Goal: Task Accomplishment & Management: Complete application form

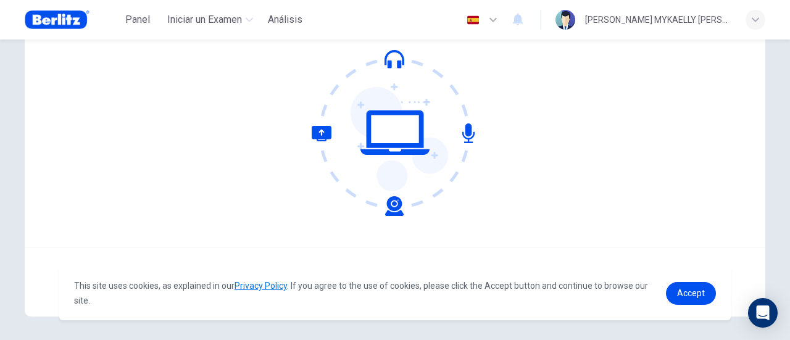
scroll to position [173, 0]
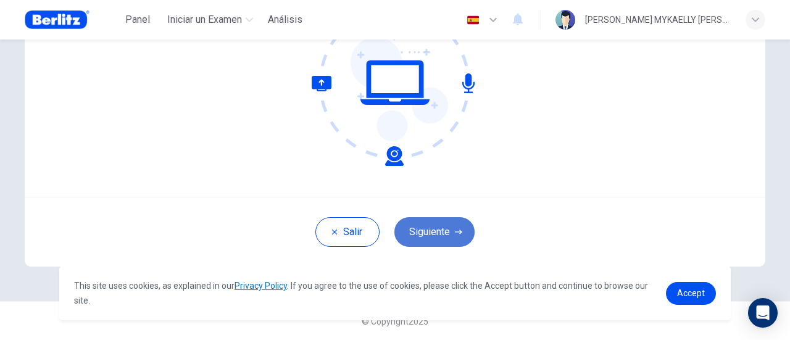
click at [438, 235] on button "Siguiente" at bounding box center [435, 232] width 80 height 30
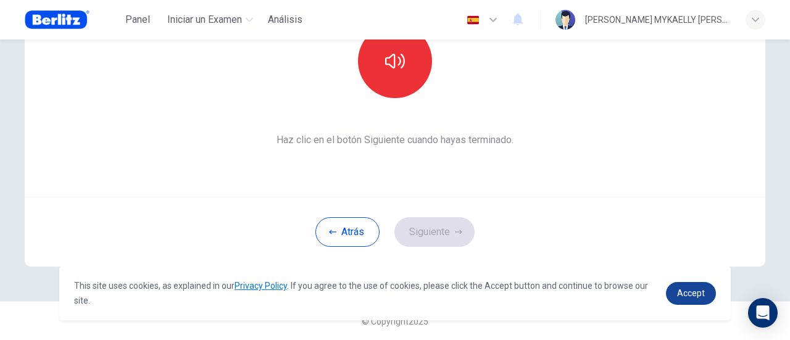
click at [689, 296] on span "Accept" at bounding box center [691, 293] width 28 height 10
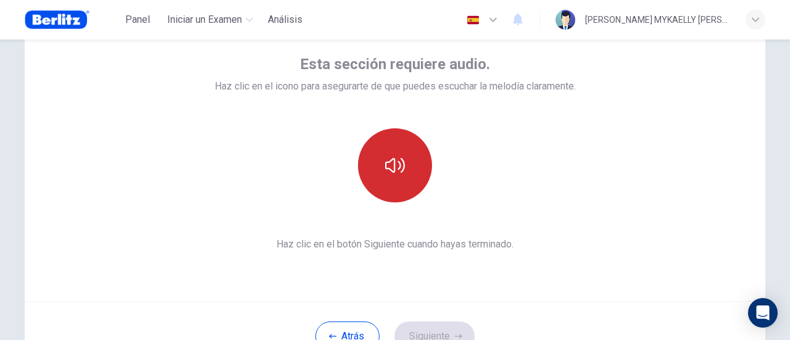
scroll to position [50, 0]
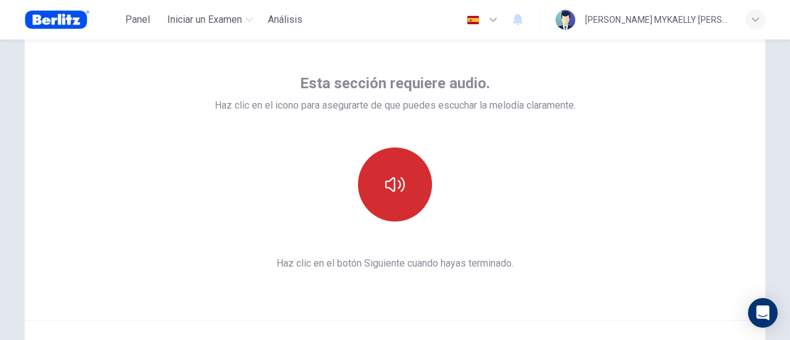
click at [408, 178] on button "button" at bounding box center [395, 185] width 74 height 74
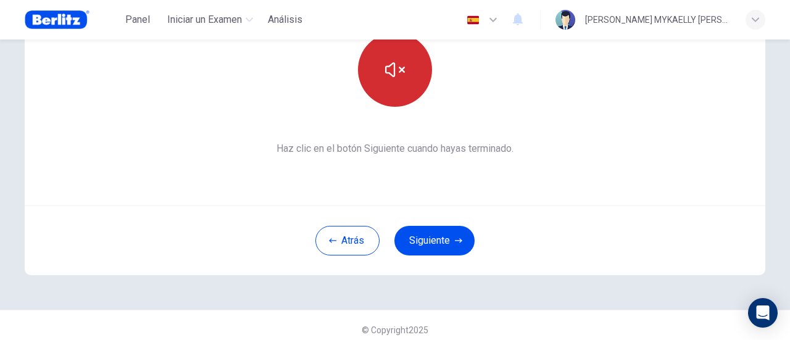
scroll to position [173, 0]
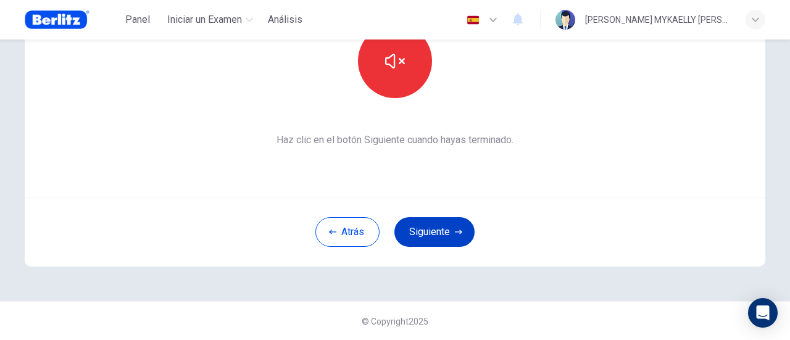
click at [456, 229] on icon "button" at bounding box center [458, 231] width 7 height 7
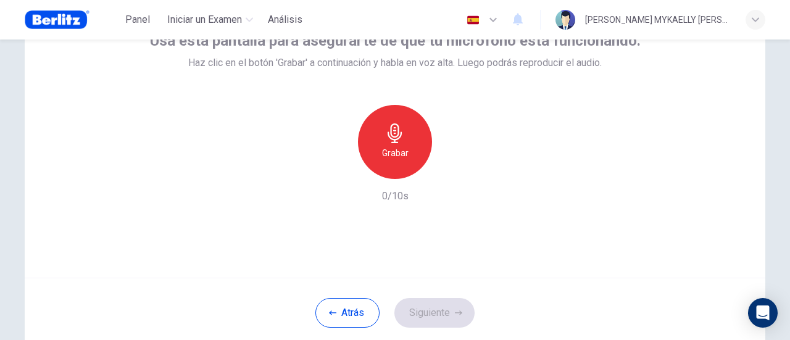
scroll to position [112, 0]
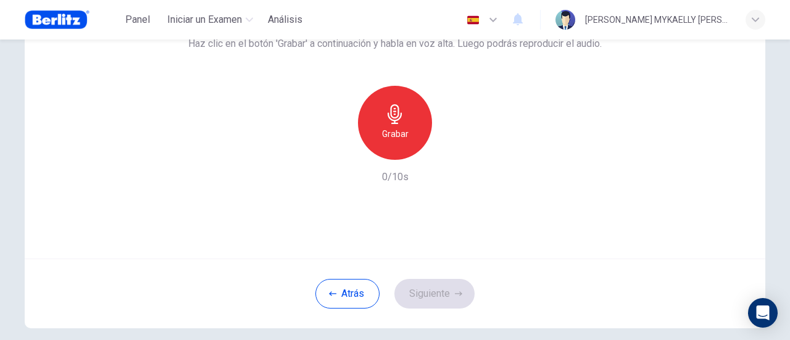
click at [390, 122] on icon "button" at bounding box center [395, 114] width 20 height 20
click at [445, 293] on button "Siguiente" at bounding box center [435, 294] width 80 height 30
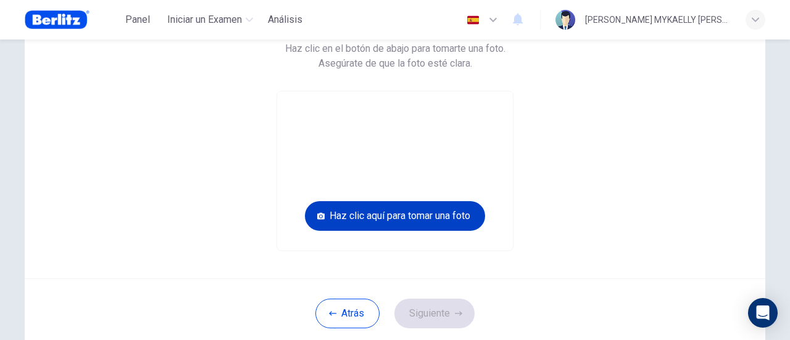
click at [439, 222] on button "Haz clic aquí para tomar una foto" at bounding box center [395, 216] width 180 height 30
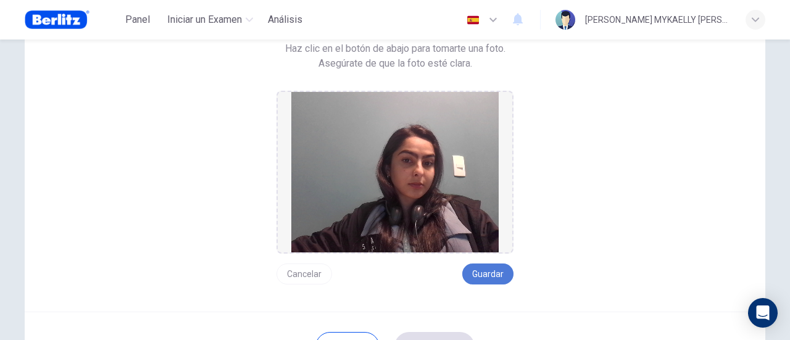
click at [501, 278] on button "Guardar" at bounding box center [487, 274] width 51 height 21
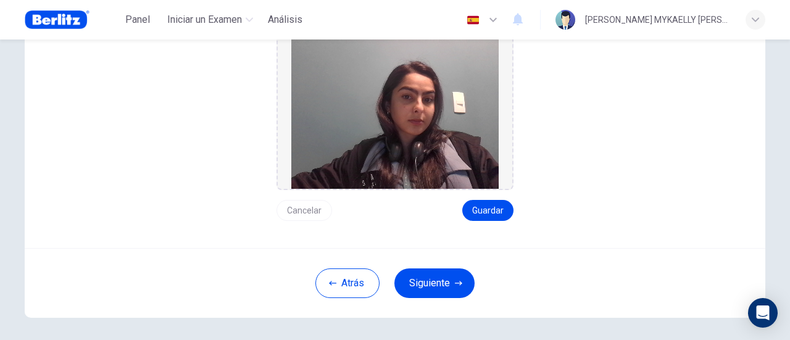
scroll to position [226, 0]
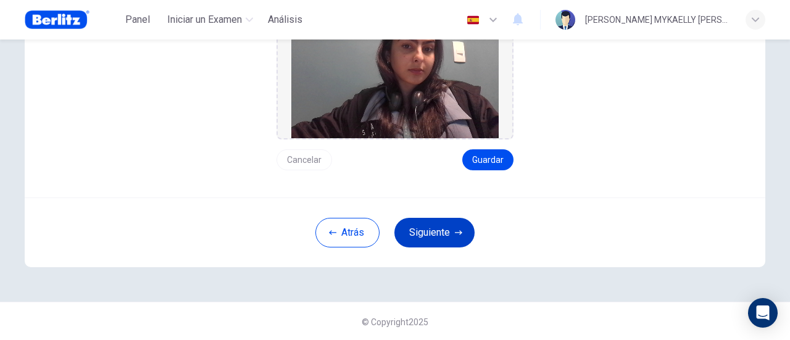
click at [438, 229] on button "Siguiente" at bounding box center [435, 233] width 80 height 30
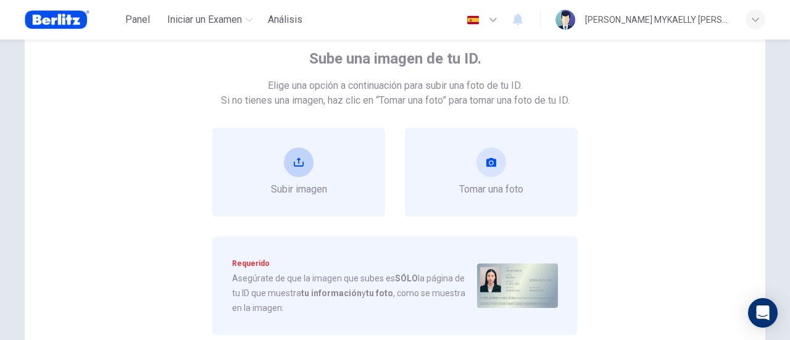
scroll to position [41, 0]
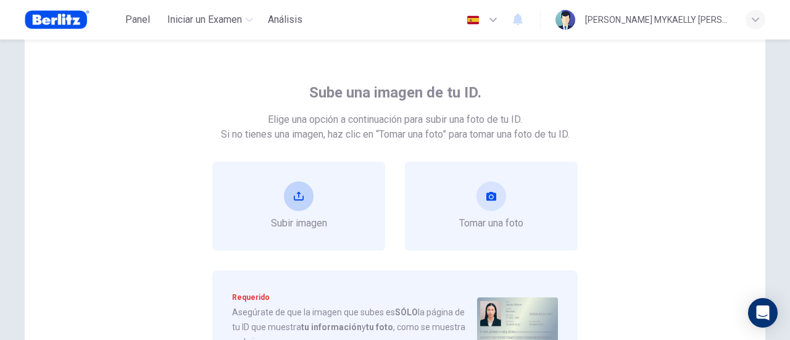
click at [274, 193] on div "Subir imagen" at bounding box center [299, 206] width 56 height 49
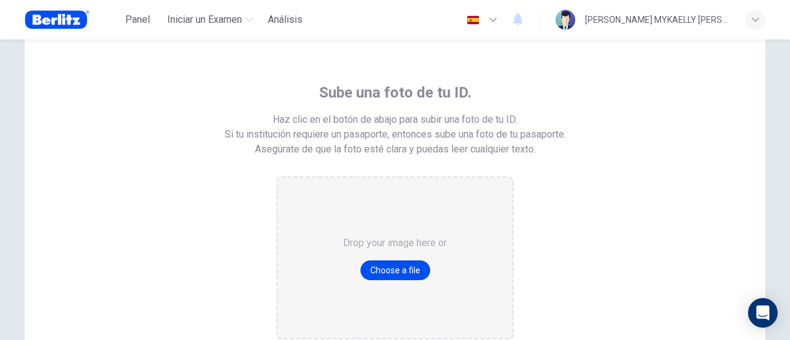
scroll to position [102, 0]
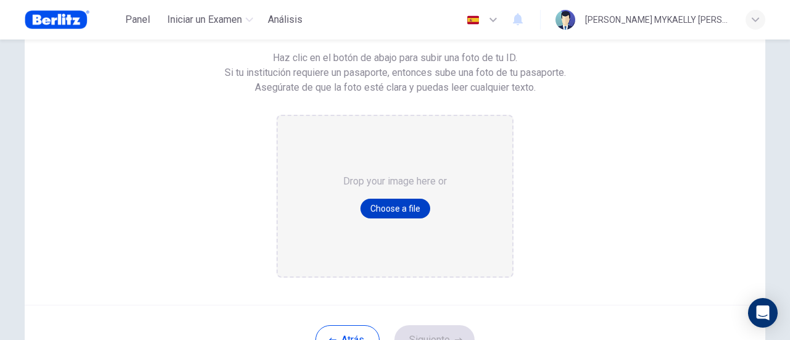
click at [384, 212] on button "Choose a file" at bounding box center [396, 209] width 70 height 20
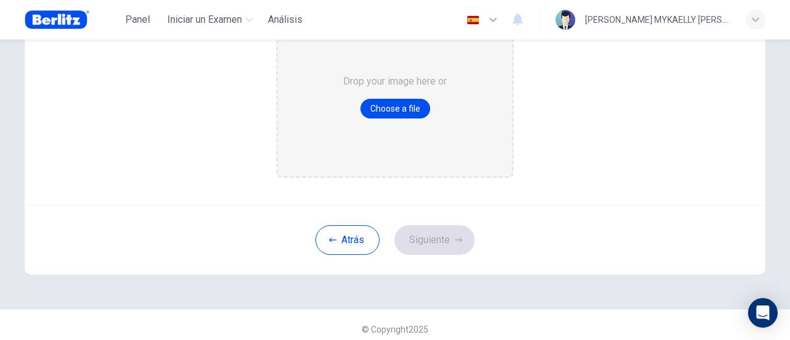
scroll to position [211, 0]
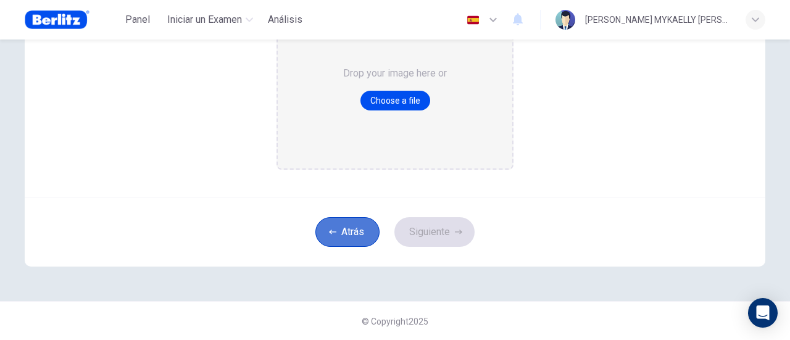
click at [329, 232] on icon "button" at bounding box center [332, 231] width 7 height 7
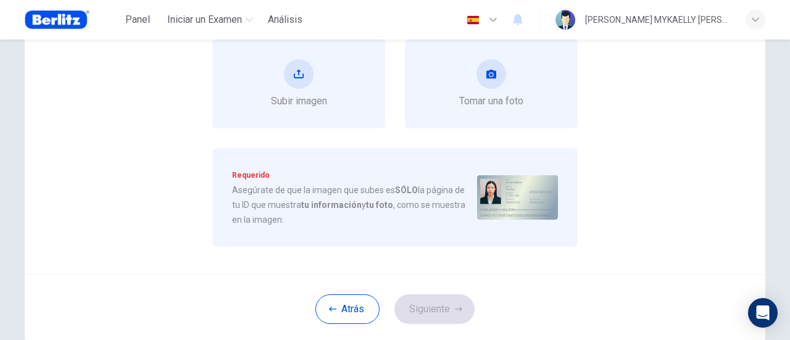
scroll to position [87, 0]
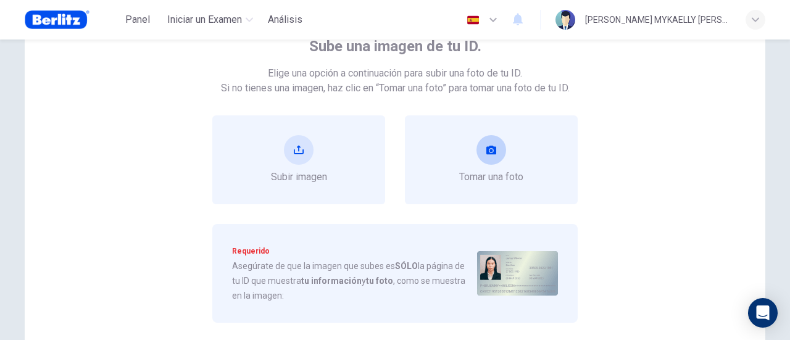
click at [498, 162] on div "Tomar una foto" at bounding box center [491, 159] width 64 height 49
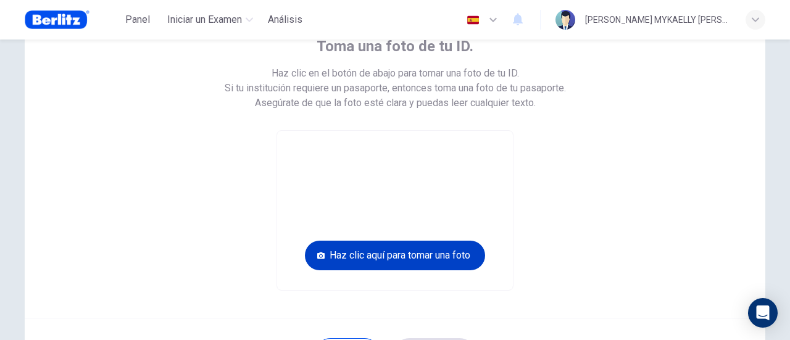
click at [443, 251] on button "Haz clic aquí para tomar una foto" at bounding box center [395, 256] width 180 height 30
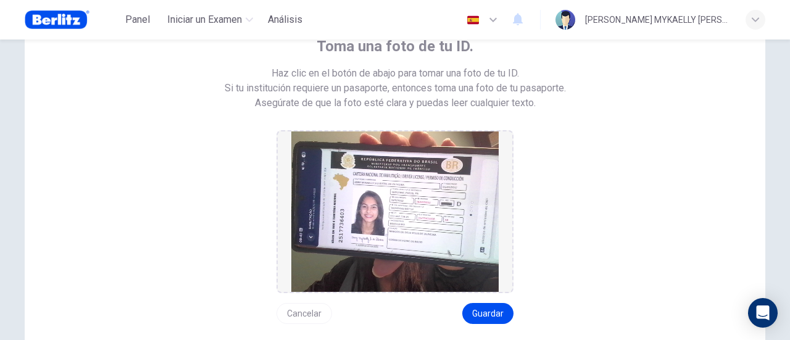
click at [305, 309] on button "Cancelar" at bounding box center [305, 313] width 56 height 21
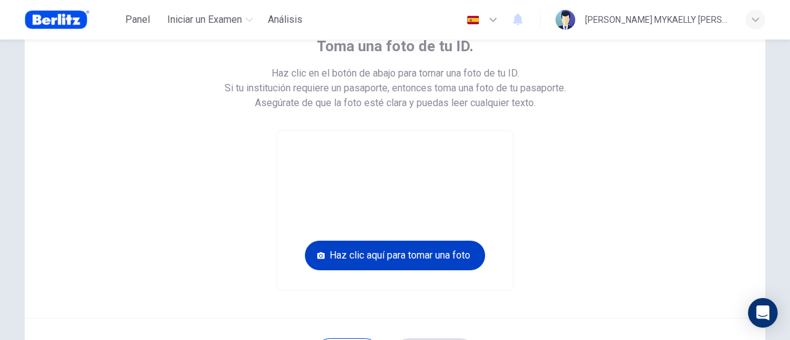
click at [414, 261] on button "Haz clic aquí para tomar una foto" at bounding box center [395, 256] width 180 height 30
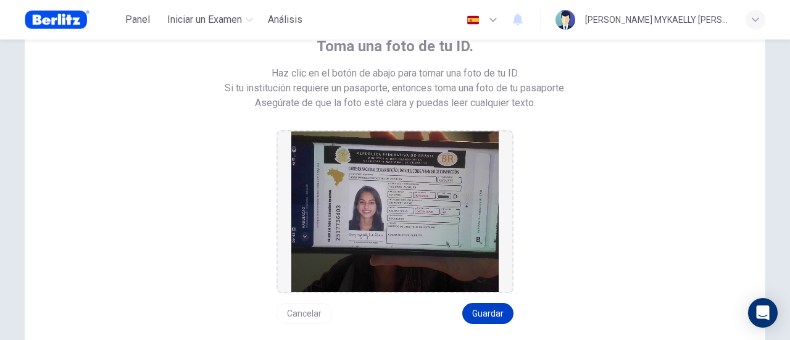
click at [480, 318] on button "Guardar" at bounding box center [487, 313] width 51 height 21
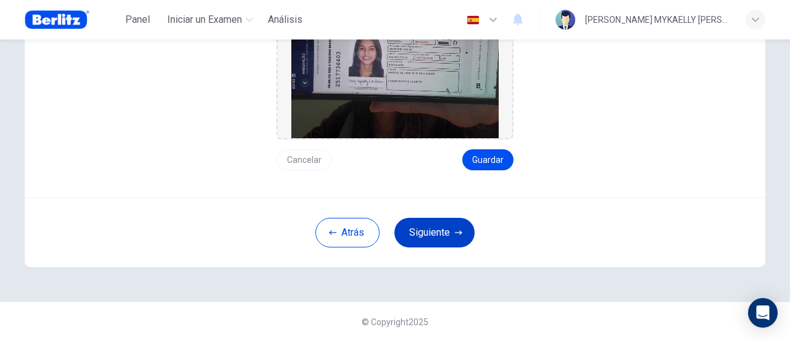
click at [442, 224] on button "Siguiente" at bounding box center [435, 233] width 80 height 30
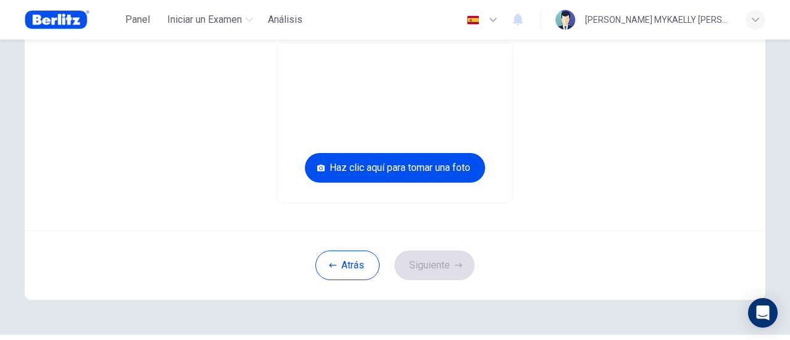
scroll to position [70, 0]
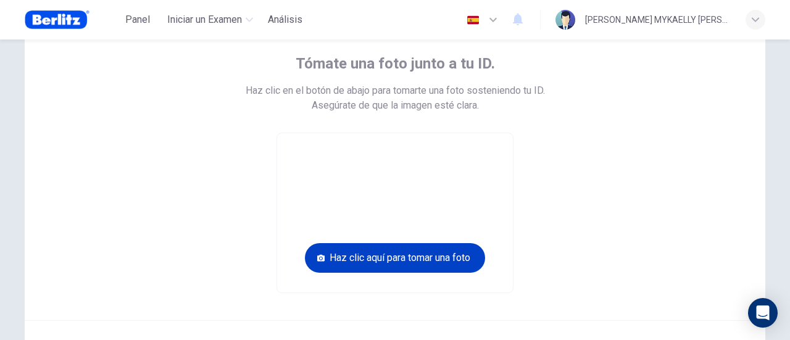
click at [441, 265] on button "Haz clic aquí para tomar una foto" at bounding box center [395, 258] width 180 height 30
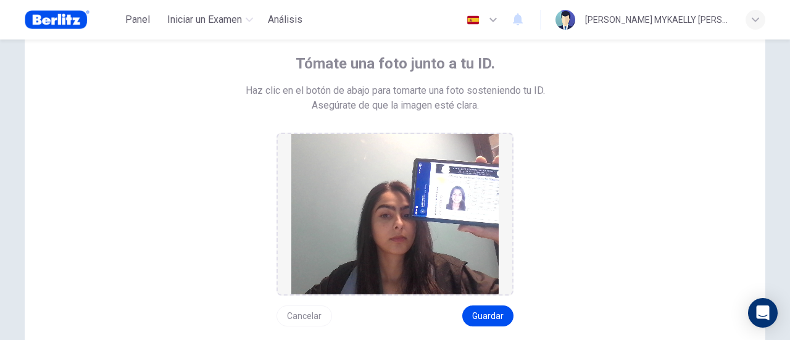
click at [311, 319] on button "Cancelar" at bounding box center [305, 316] width 56 height 21
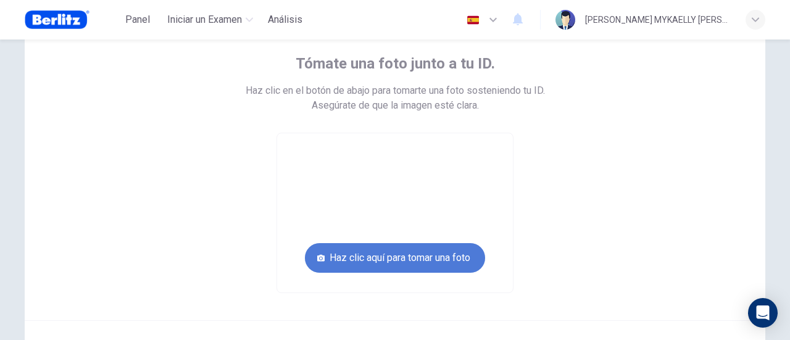
click at [375, 257] on button "Haz clic aquí para tomar una foto" at bounding box center [395, 258] width 180 height 30
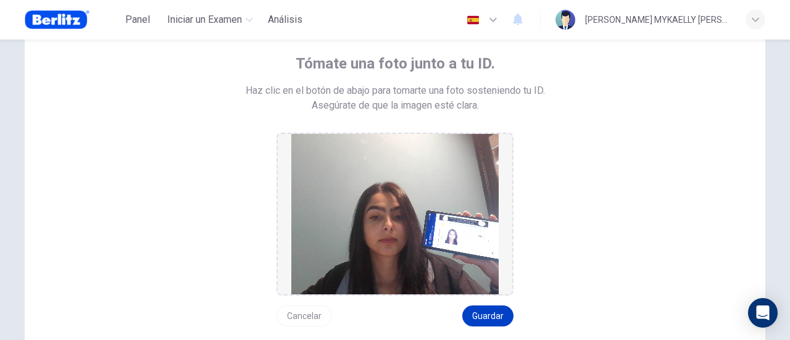
click at [481, 315] on button "Guardar" at bounding box center [487, 316] width 51 height 21
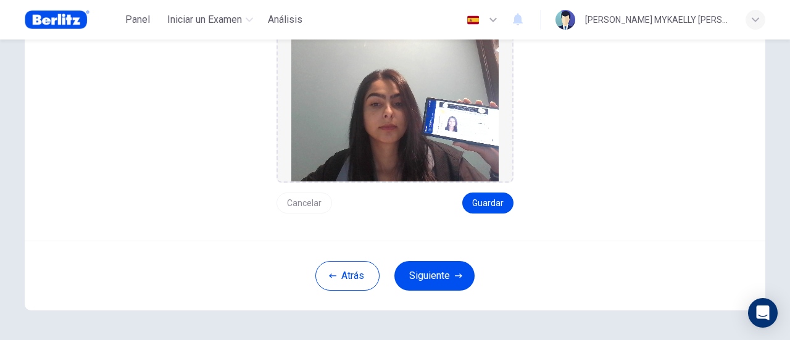
scroll to position [226, 0]
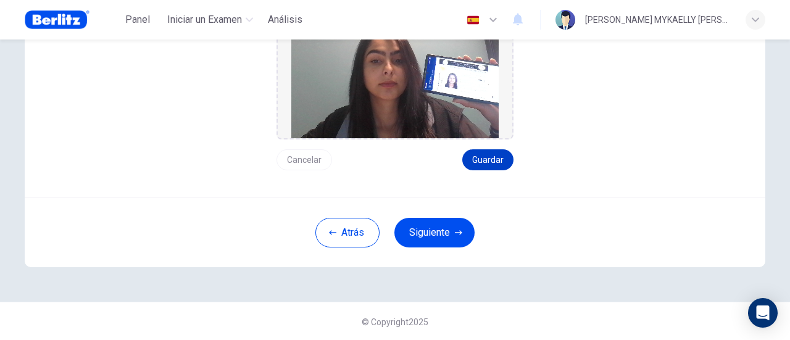
click at [485, 160] on button "Guardar" at bounding box center [487, 159] width 51 height 21
click at [467, 232] on button "Siguiente" at bounding box center [435, 233] width 80 height 30
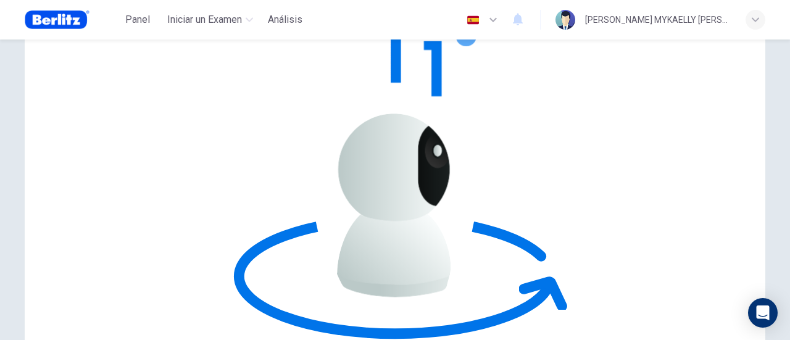
scroll to position [0, 0]
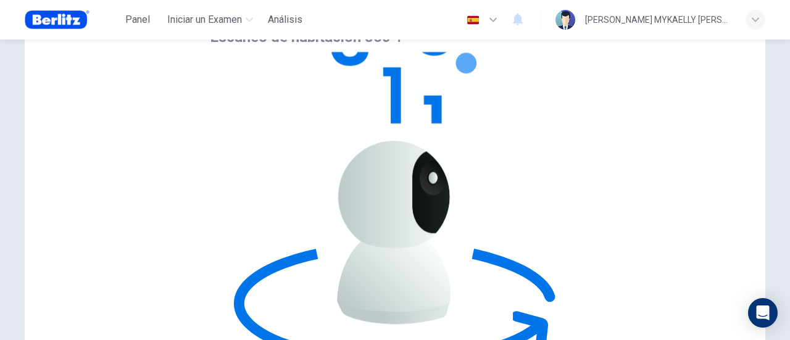
scroll to position [123, 0]
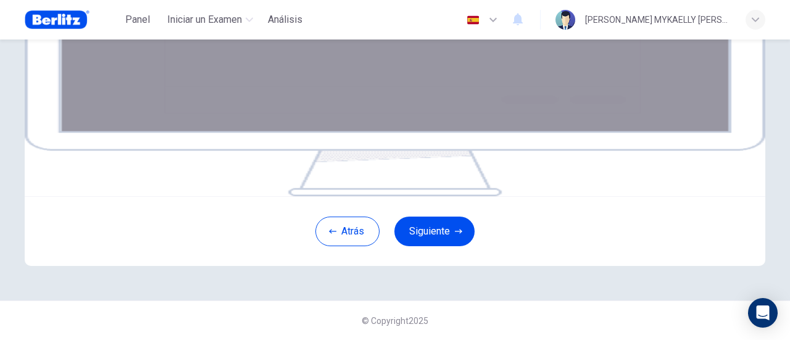
scroll to position [301, 0]
click at [443, 232] on button "Siguiente" at bounding box center [435, 232] width 80 height 30
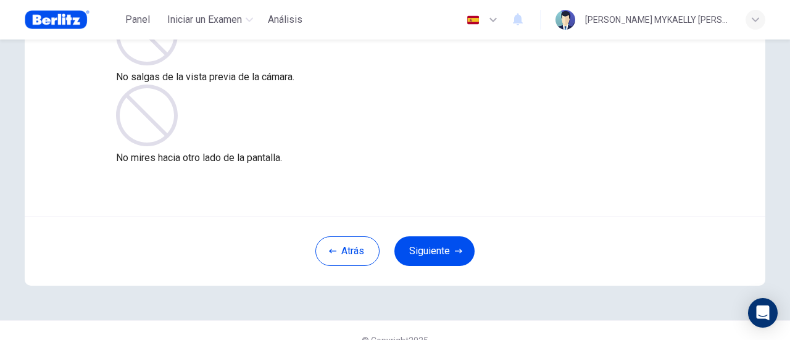
scroll to position [173, 0]
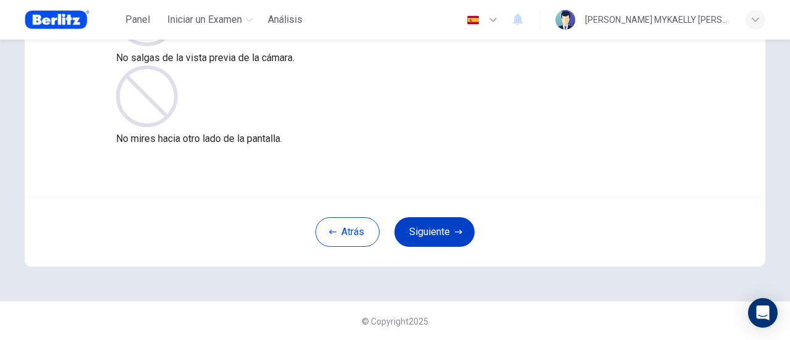
click at [441, 234] on button "Siguiente" at bounding box center [435, 232] width 80 height 30
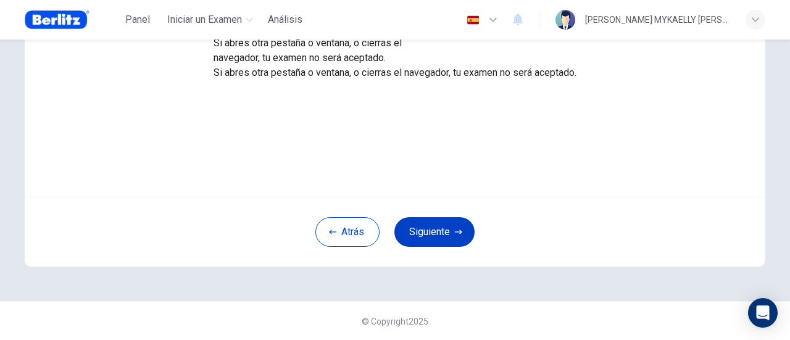
click at [455, 233] on icon "button" at bounding box center [458, 231] width 7 height 7
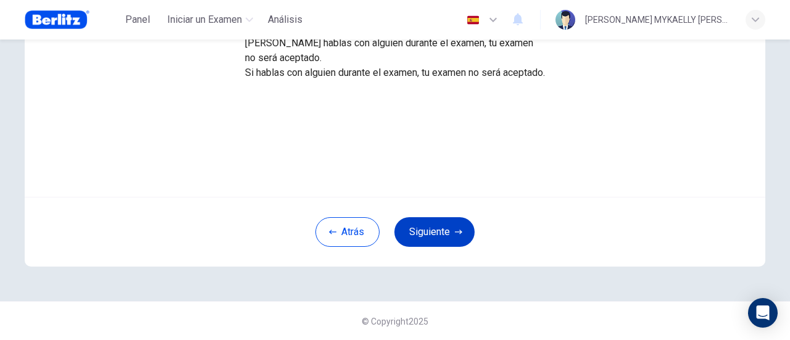
click at [455, 233] on icon "button" at bounding box center [458, 231] width 7 height 7
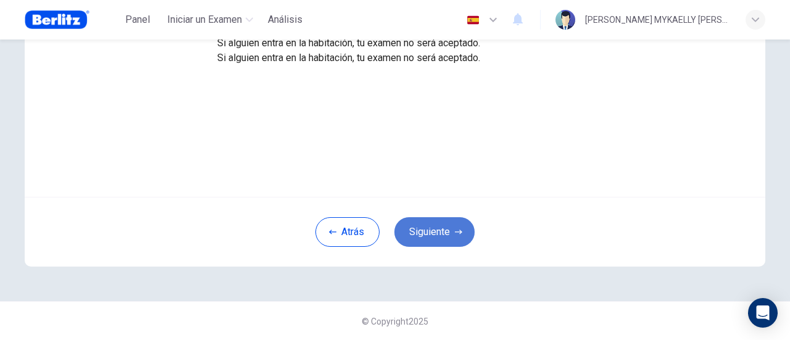
click at [442, 233] on button "Siguiente" at bounding box center [435, 232] width 80 height 30
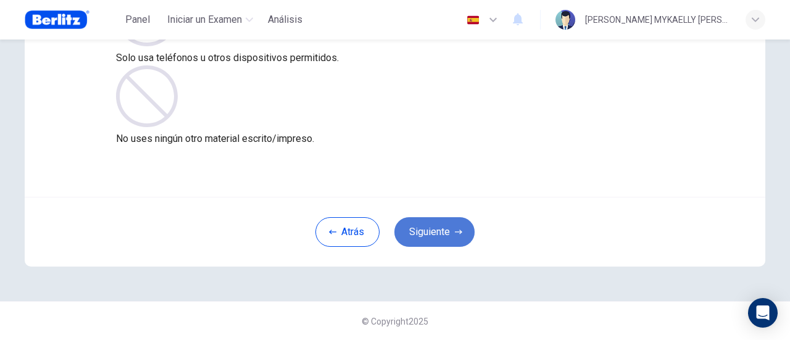
click at [442, 233] on button "Siguiente" at bounding box center [435, 232] width 80 height 30
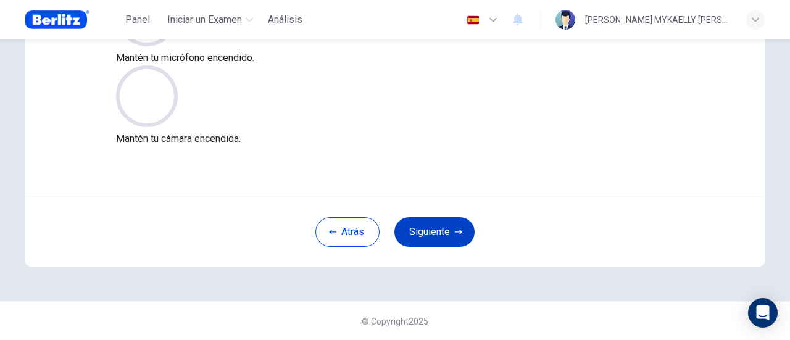
click at [442, 233] on button "Siguiente" at bounding box center [435, 232] width 80 height 30
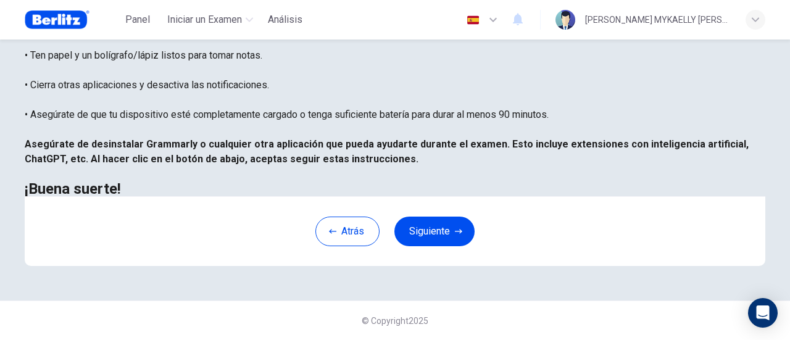
scroll to position [346, 0]
click at [449, 239] on button "Siguiente" at bounding box center [435, 232] width 80 height 30
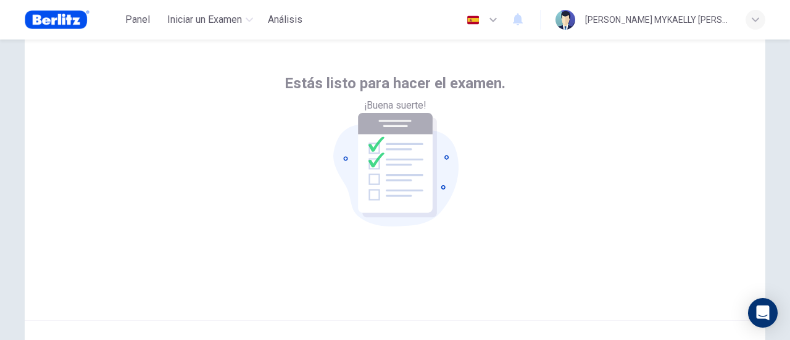
scroll to position [173, 0]
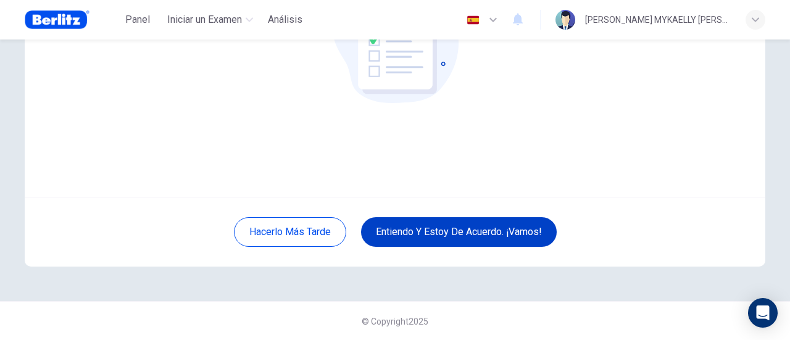
click at [486, 228] on button "Entiendo y estoy de acuerdo. ¡Vamos!" at bounding box center [459, 232] width 196 height 30
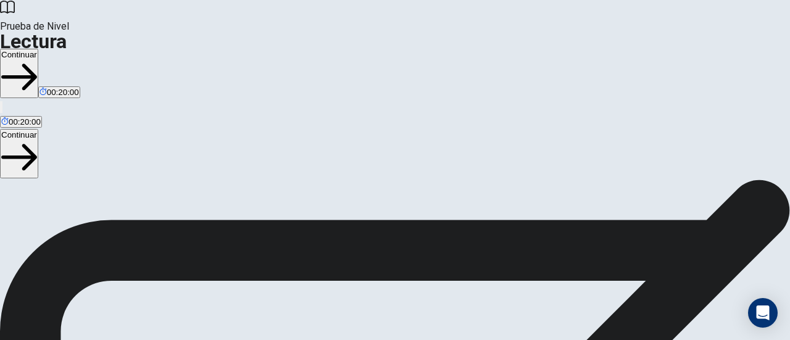
scroll to position [62, 0]
drag, startPoint x: 94, startPoint y: 123, endPoint x: 204, endPoint y: 123, distance: 109.9
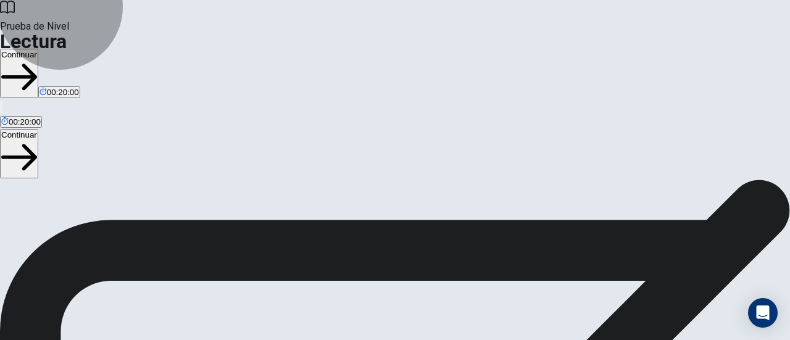
click at [38, 49] on button "Continuar" at bounding box center [19, 73] width 38 height 49
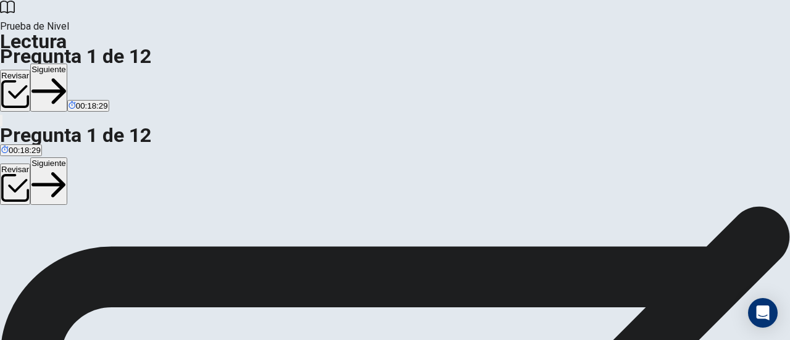
scroll to position [32, 0]
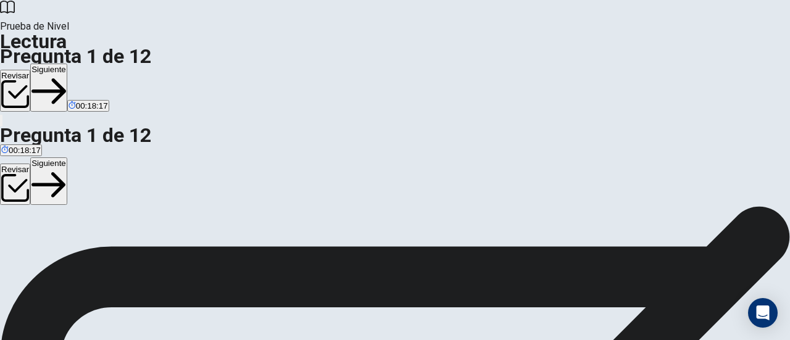
scroll to position [0, 0]
click at [67, 64] on button "Siguiente" at bounding box center [48, 88] width 37 height 48
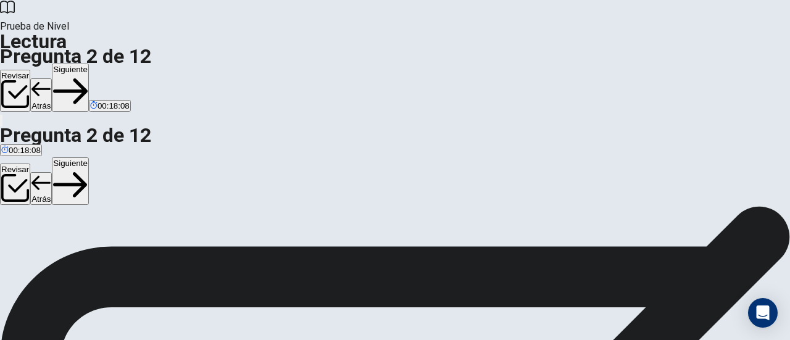
scroll to position [62, 0]
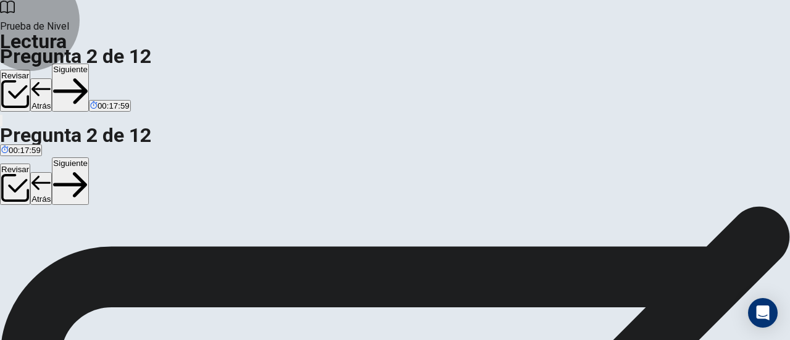
click at [89, 64] on button "Siguiente" at bounding box center [70, 88] width 37 height 48
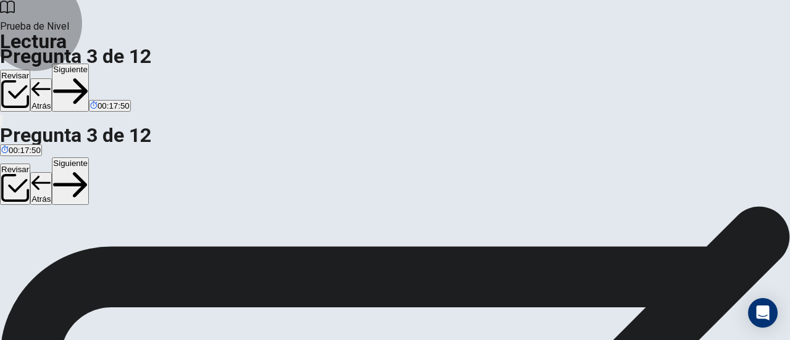
click at [89, 64] on button "Siguiente" at bounding box center [70, 88] width 37 height 48
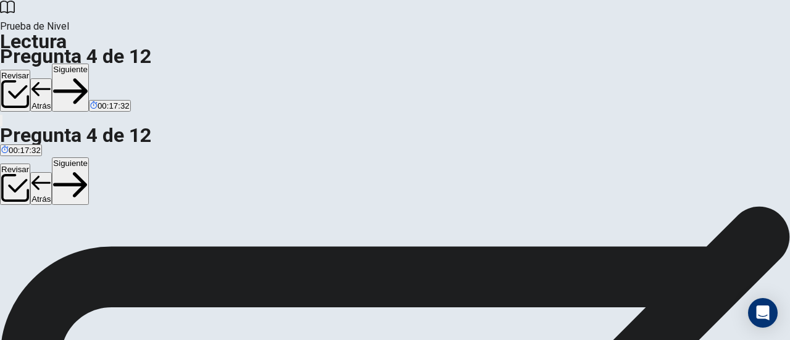
click at [89, 64] on button "Siguiente" at bounding box center [70, 88] width 37 height 48
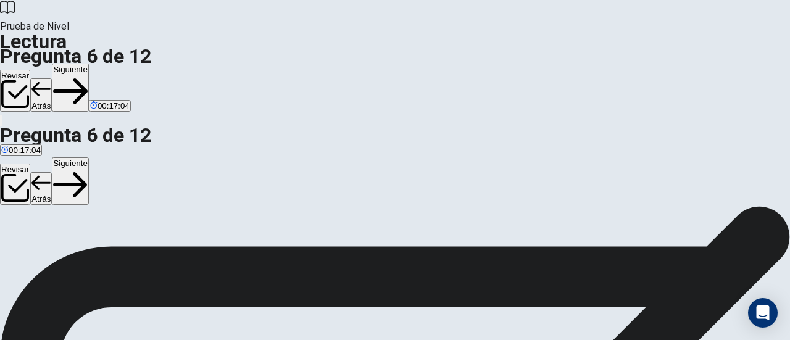
click at [89, 64] on button "Siguiente" at bounding box center [70, 88] width 37 height 48
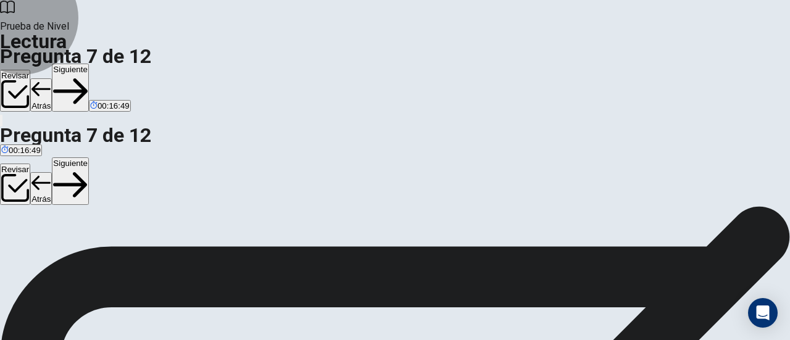
click at [89, 64] on button "Siguiente" at bounding box center [70, 88] width 37 height 48
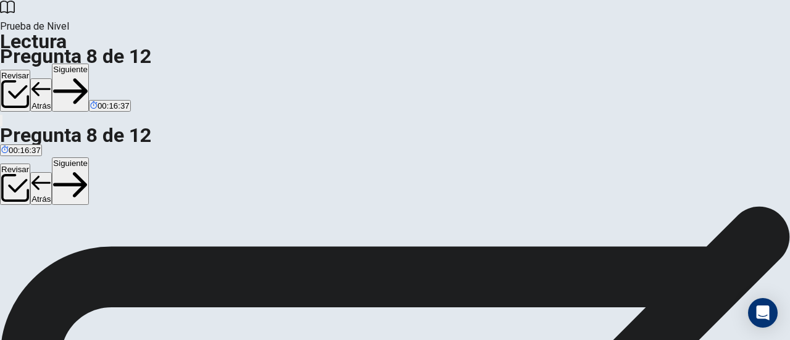
click at [89, 64] on button "Siguiente" at bounding box center [70, 88] width 37 height 48
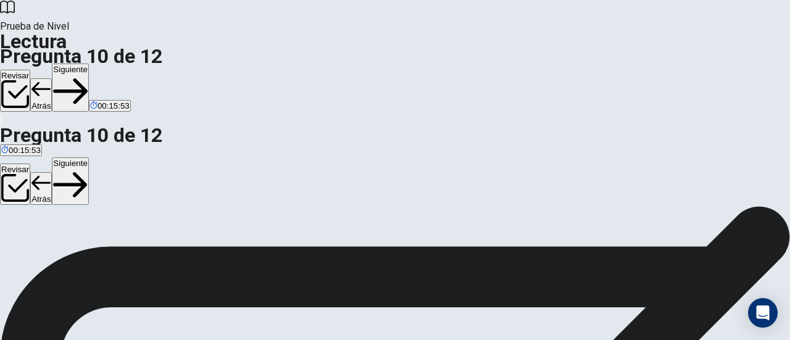
click at [89, 64] on button "Siguiente" at bounding box center [70, 88] width 37 height 48
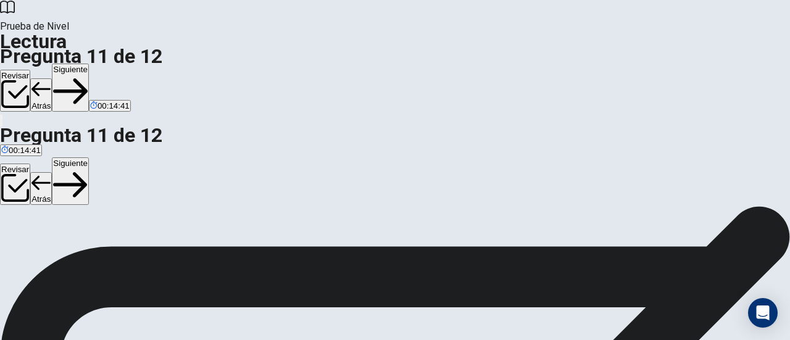
click at [89, 64] on button "Siguiente" at bounding box center [70, 88] width 37 height 48
drag, startPoint x: 505, startPoint y: 141, endPoint x: 610, endPoint y: 147, distance: 105.1
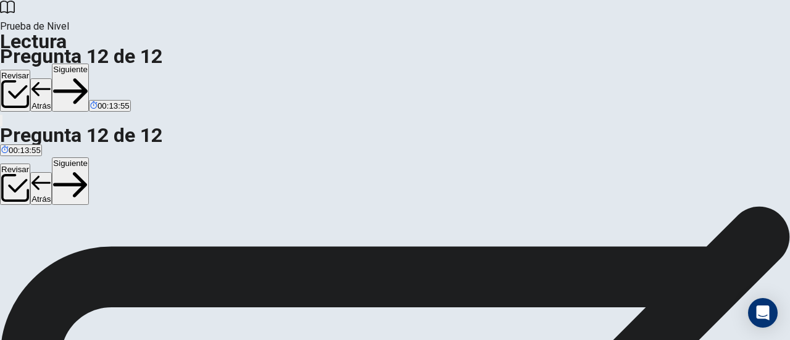
drag, startPoint x: 559, startPoint y: 141, endPoint x: 635, endPoint y: 142, distance: 75.9
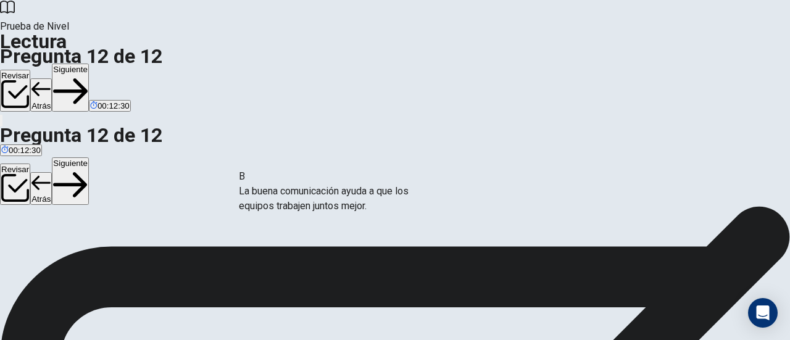
drag, startPoint x: 127, startPoint y: 203, endPoint x: 323, endPoint y: 192, distance: 196.0
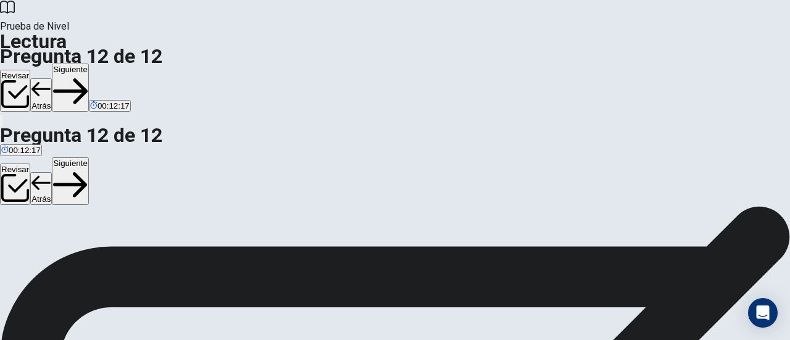
scroll to position [215, 0]
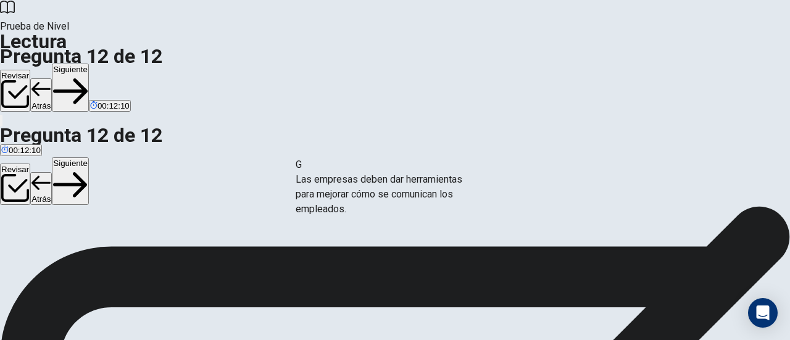
drag, startPoint x: 157, startPoint y: 204, endPoint x: 418, endPoint y: 190, distance: 261.5
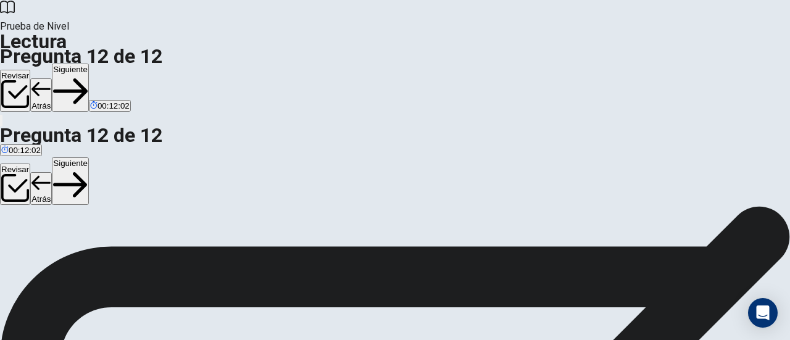
scroll to position [0, 0]
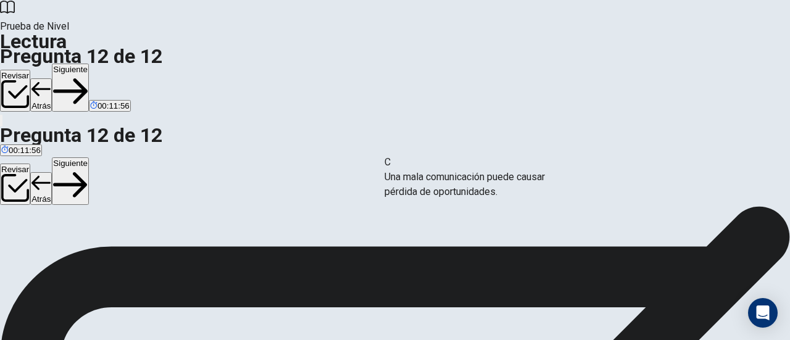
drag, startPoint x: 204, startPoint y: 172, endPoint x: 471, endPoint y: 191, distance: 268.0
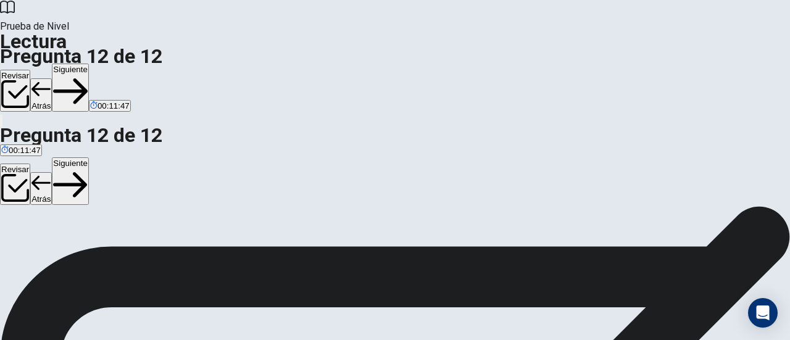
scroll to position [94, 0]
click at [89, 64] on button "Siguiente" at bounding box center [70, 88] width 37 height 48
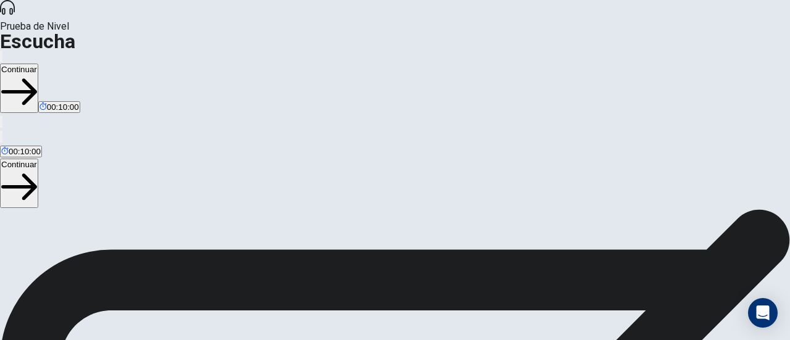
scroll to position [0, 0]
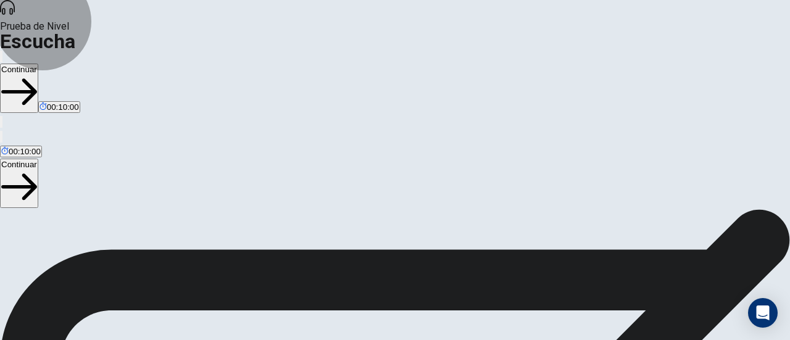
click at [38, 64] on button "Continuar" at bounding box center [19, 88] width 38 height 49
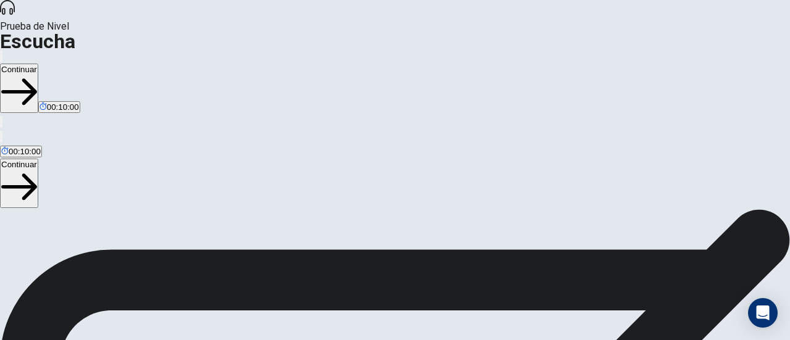
scroll to position [121, 0]
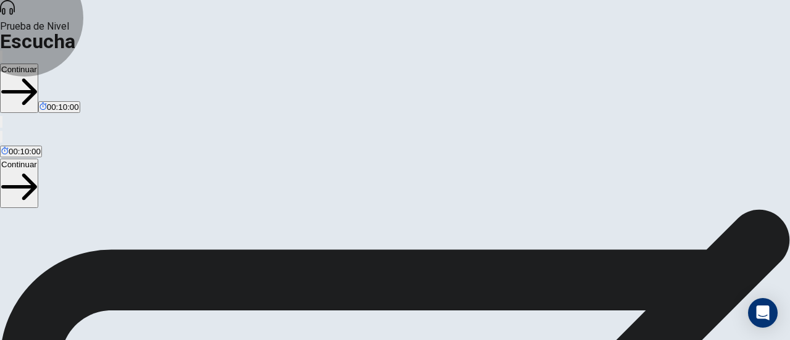
click at [38, 64] on button "Continuar" at bounding box center [19, 88] width 38 height 49
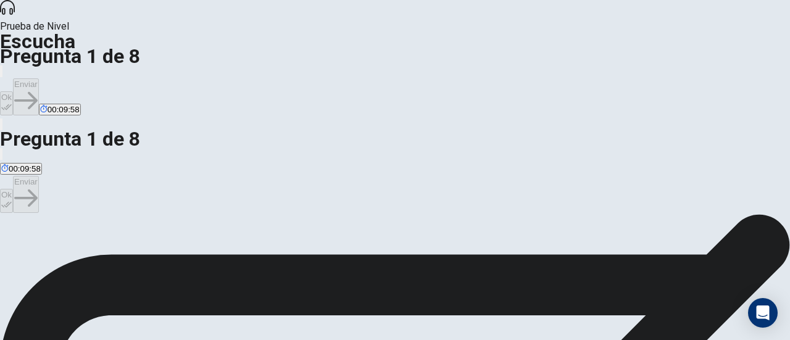
scroll to position [77, 0]
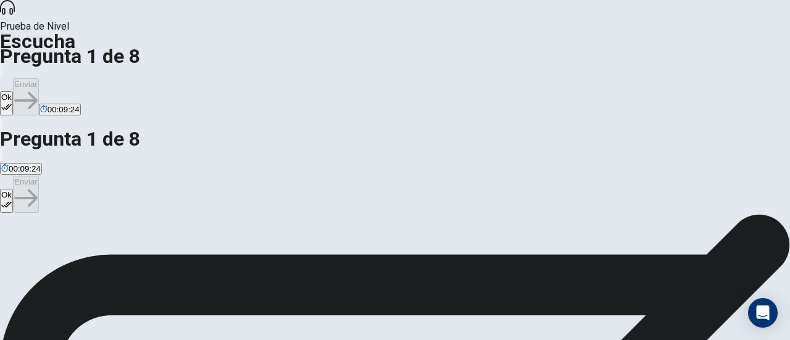
scroll to position [0, 0]
click at [13, 91] on button "Ok" at bounding box center [6, 103] width 13 height 24
click at [39, 78] on button "Enviar" at bounding box center [26, 96] width 26 height 37
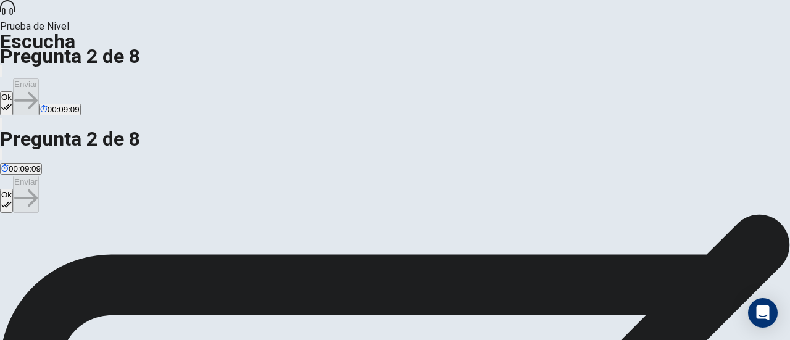
click at [13, 91] on button "Ok" at bounding box center [6, 103] width 13 height 24
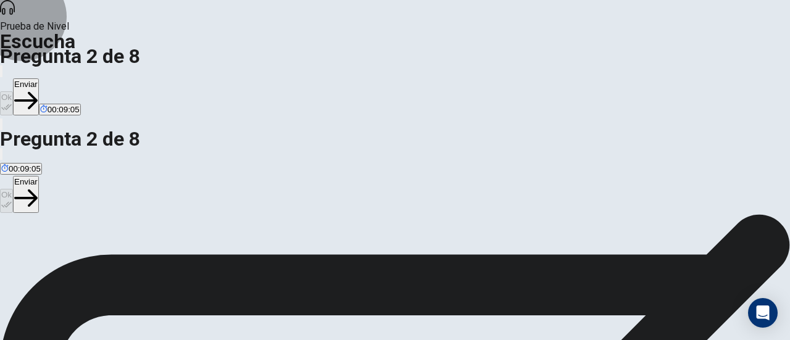
click at [39, 78] on button "Enviar" at bounding box center [26, 96] width 26 height 37
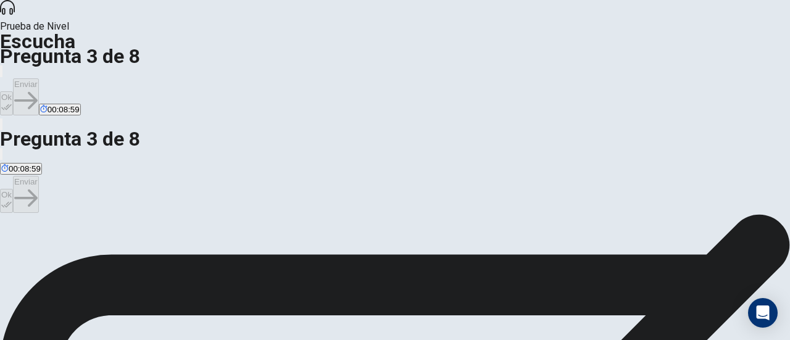
click at [13, 91] on button "Ok" at bounding box center [6, 103] width 13 height 24
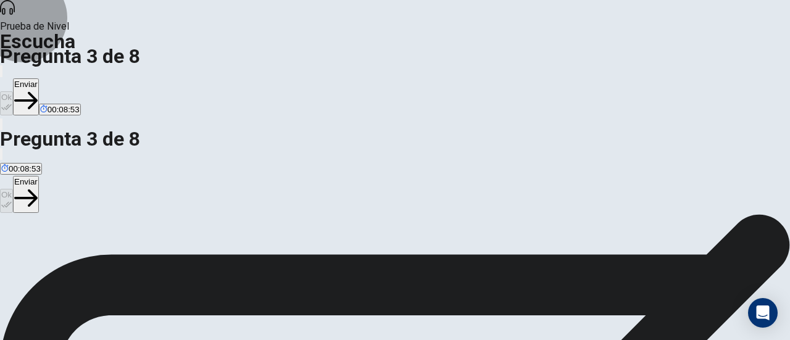
click at [39, 78] on button "Enviar" at bounding box center [26, 96] width 26 height 37
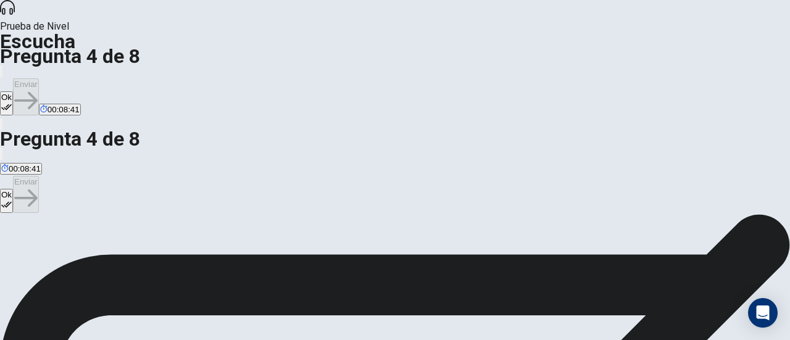
click at [13, 91] on button "Ok" at bounding box center [6, 103] width 13 height 24
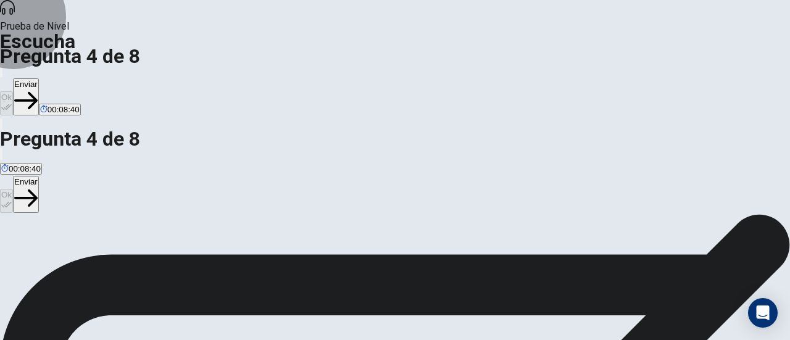
click at [39, 78] on button "Enviar" at bounding box center [26, 96] width 26 height 37
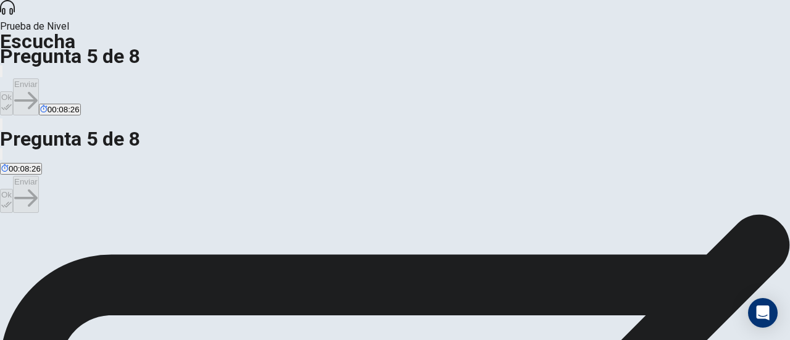
click at [13, 91] on button "Ok" at bounding box center [6, 103] width 13 height 24
click at [39, 78] on button "Enviar" at bounding box center [26, 96] width 26 height 37
click at [13, 91] on button "Ok" at bounding box center [6, 103] width 13 height 24
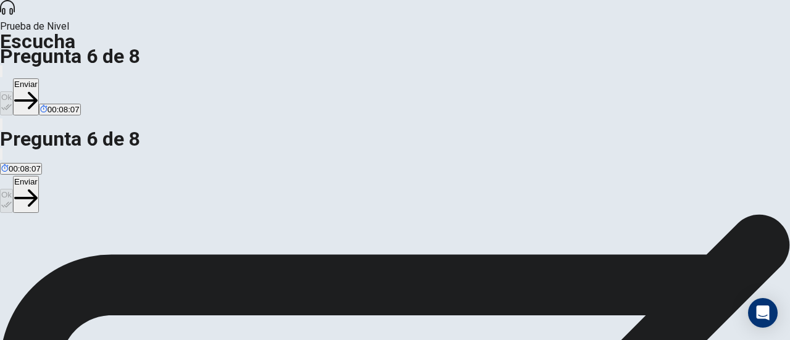
click at [39, 78] on button "Enviar" at bounding box center [26, 96] width 26 height 37
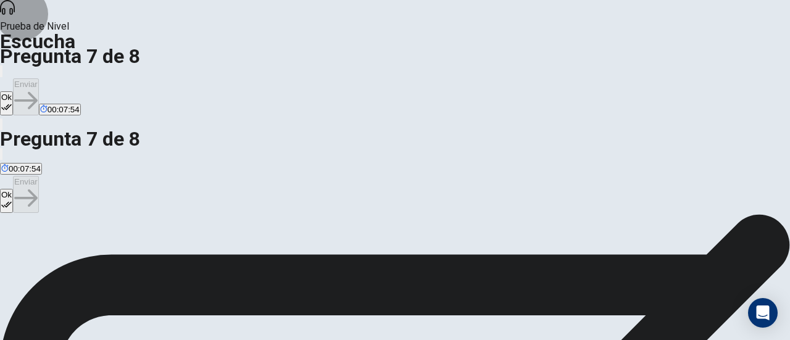
click at [13, 91] on button "Ok" at bounding box center [6, 103] width 13 height 24
click at [39, 78] on button "Enviar" at bounding box center [26, 96] width 26 height 37
click at [13, 91] on button "Ok" at bounding box center [6, 103] width 13 height 24
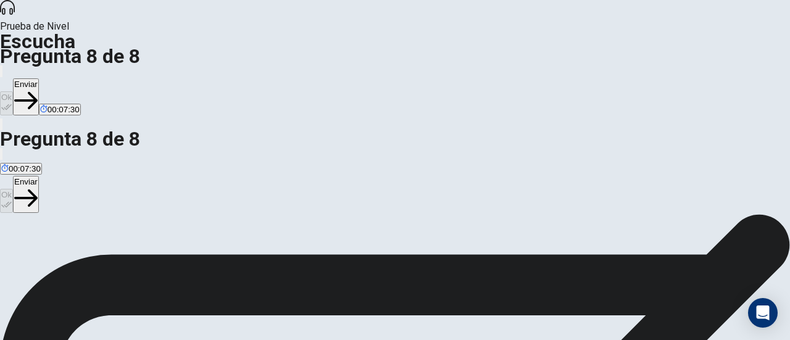
click at [39, 78] on button "Enviar" at bounding box center [26, 96] width 26 height 37
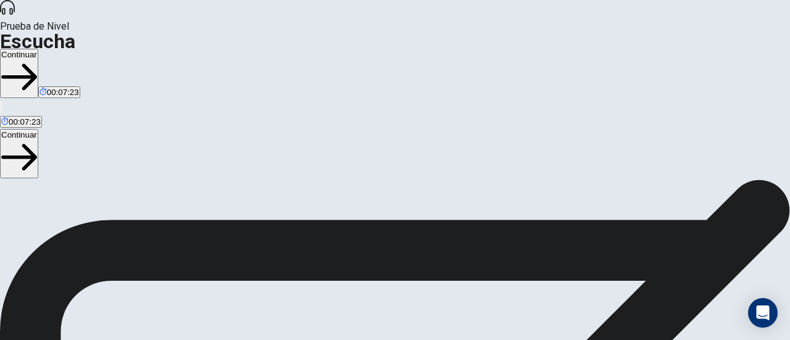
scroll to position [183, 0]
click at [38, 49] on button "Continuar" at bounding box center [19, 73] width 38 height 49
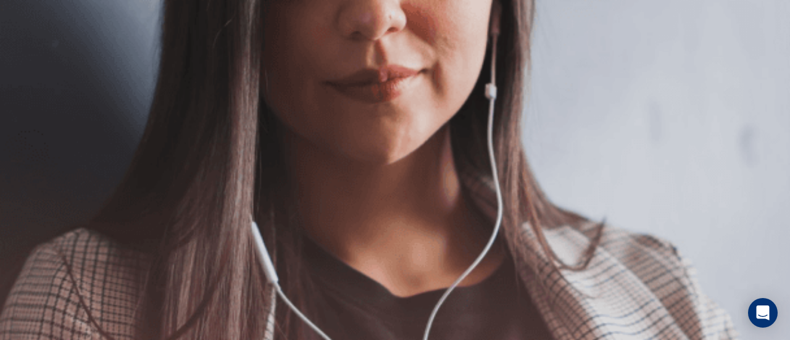
scroll to position [326, 0]
click at [38, 64] on button "Continuar" at bounding box center [19, 88] width 38 height 49
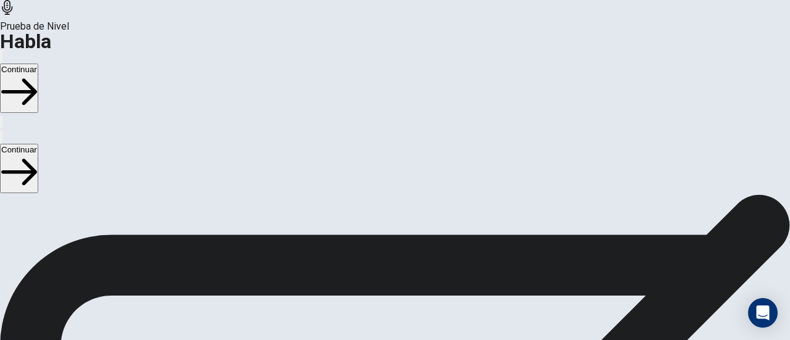
scroll to position [203, 0]
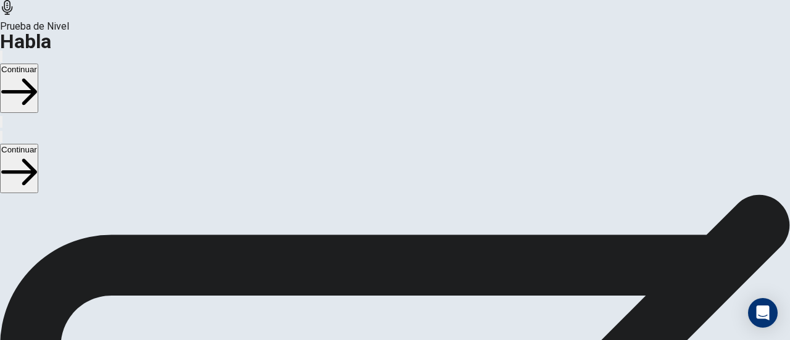
click at [38, 64] on button "Continuar" at bounding box center [19, 88] width 38 height 49
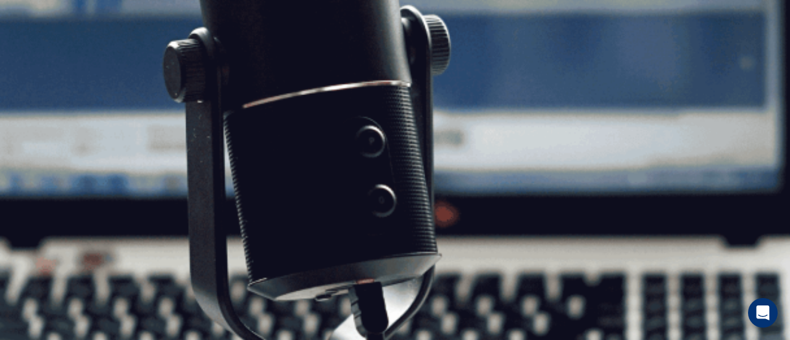
scroll to position [203, 0]
click at [38, 64] on button "Continuar" at bounding box center [19, 88] width 38 height 49
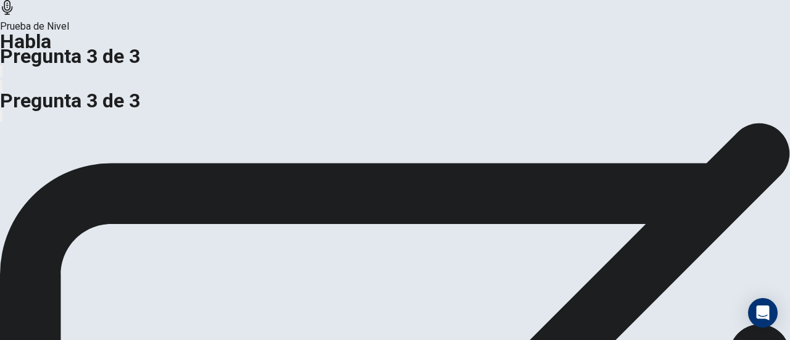
scroll to position [109, 0]
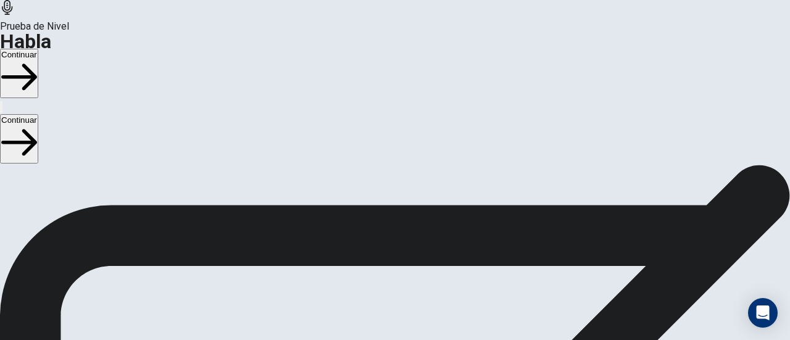
click at [38, 49] on button "Continuar" at bounding box center [19, 73] width 38 height 49
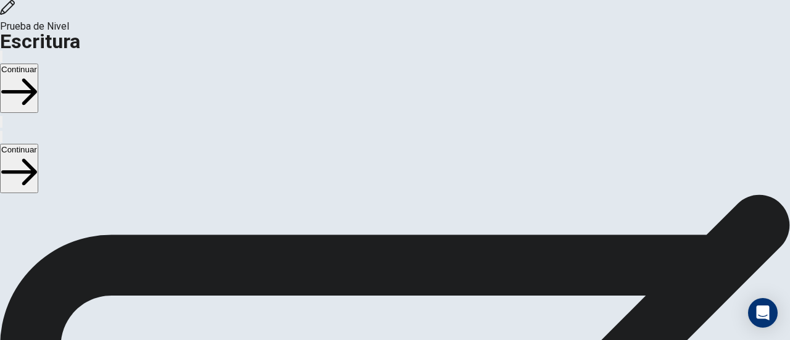
scroll to position [0, 0]
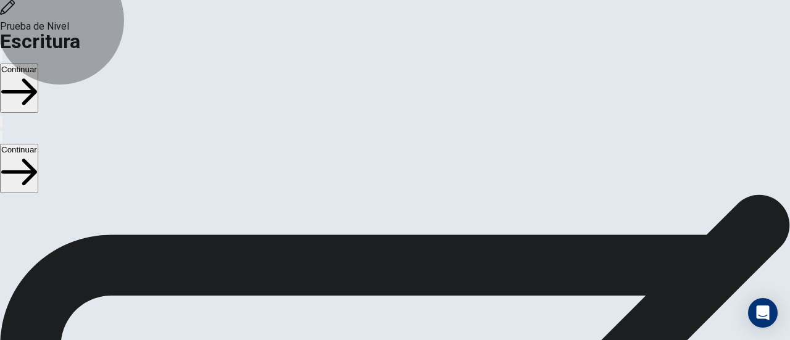
click at [38, 64] on button "Continuar" at bounding box center [19, 88] width 38 height 49
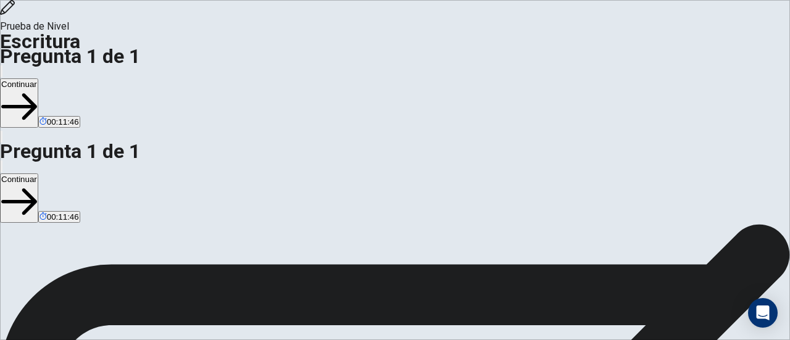
drag, startPoint x: 461, startPoint y: 119, endPoint x: 404, endPoint y: 117, distance: 56.9
drag, startPoint x: 643, startPoint y: 77, endPoint x: 541, endPoint y: 69, distance: 102.8
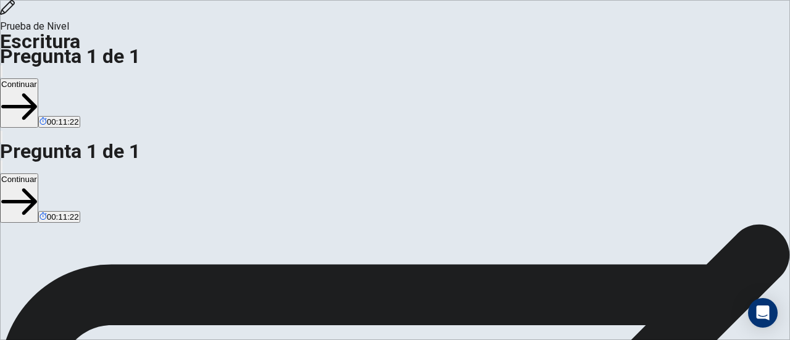
drag, startPoint x: 655, startPoint y: 79, endPoint x: 340, endPoint y: 78, distance: 314.9
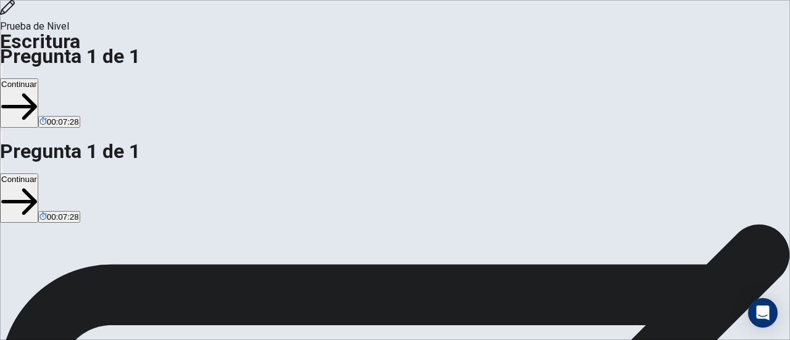
type textarea "**********"
click at [38, 78] on button "Continuar" at bounding box center [19, 102] width 38 height 49
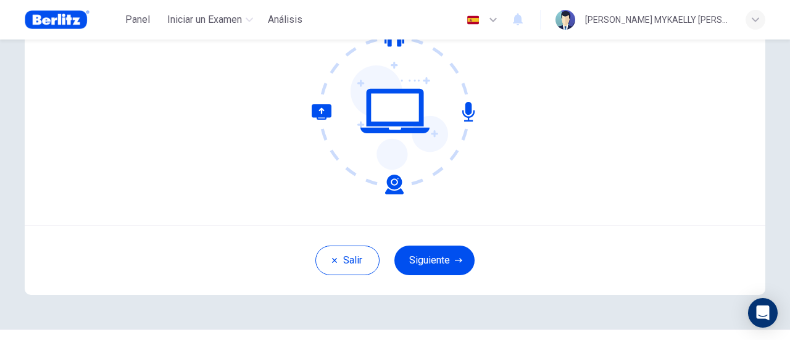
scroll to position [173, 0]
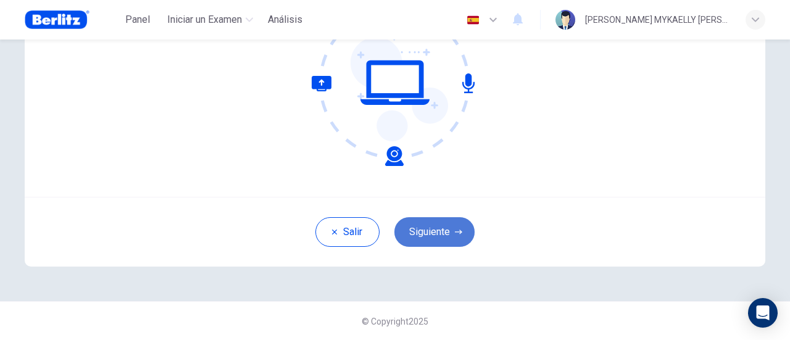
click at [428, 237] on button "Siguiente" at bounding box center [435, 232] width 80 height 30
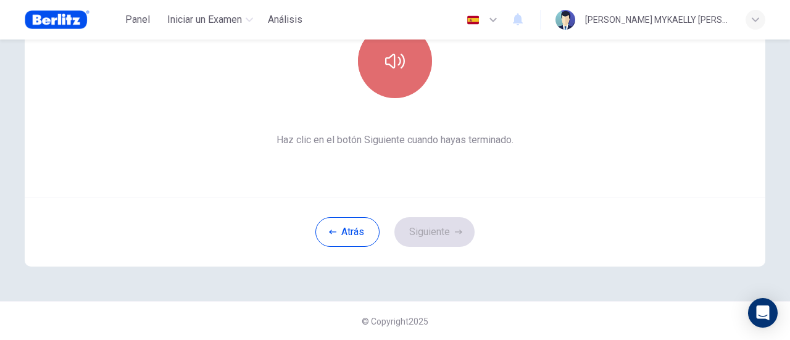
click at [403, 89] on button "button" at bounding box center [395, 61] width 74 height 74
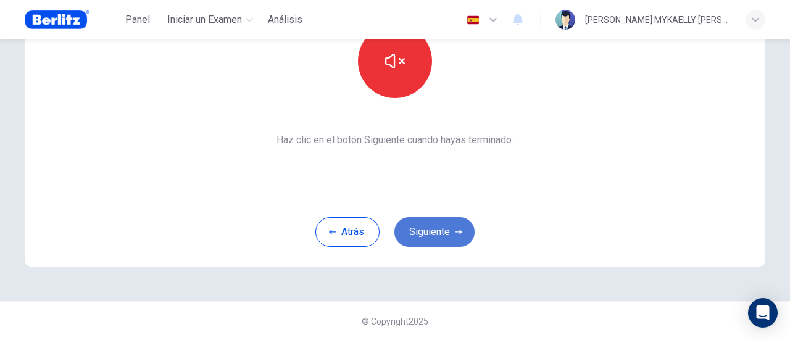
click at [425, 238] on button "Siguiente" at bounding box center [435, 232] width 80 height 30
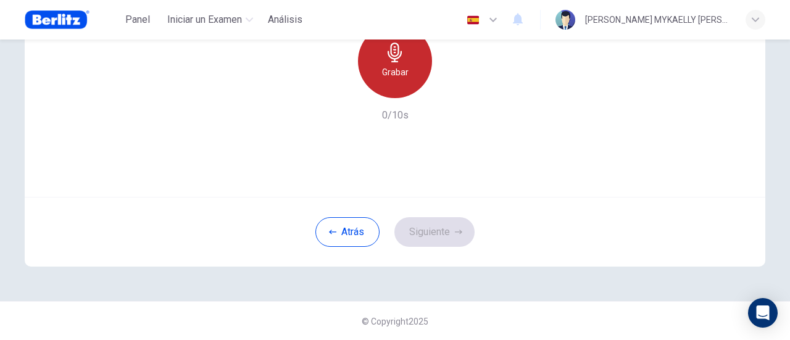
click at [409, 80] on div "Grabar" at bounding box center [395, 61] width 74 height 74
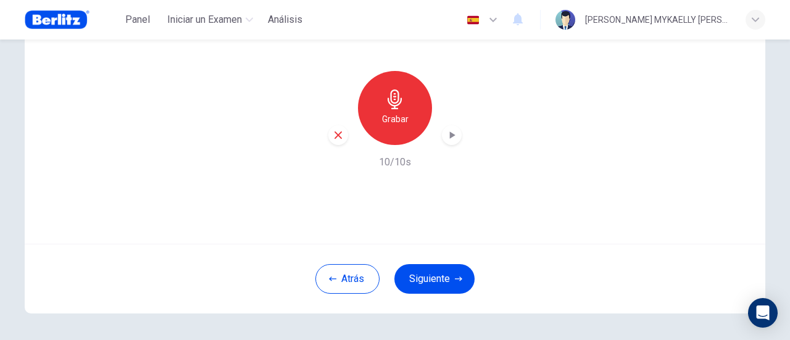
scroll to position [128, 0]
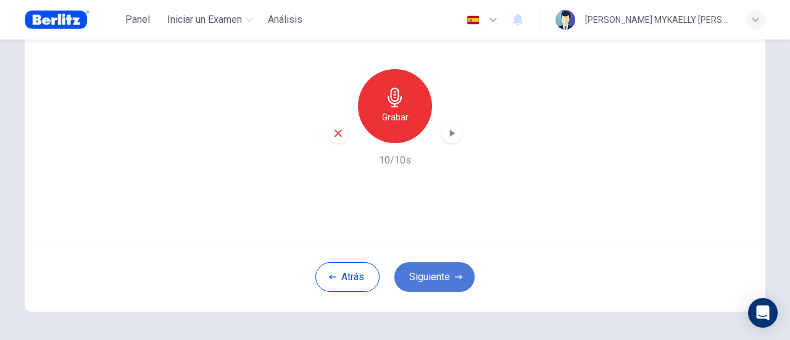
click at [409, 280] on button "Siguiente" at bounding box center [435, 277] width 80 height 30
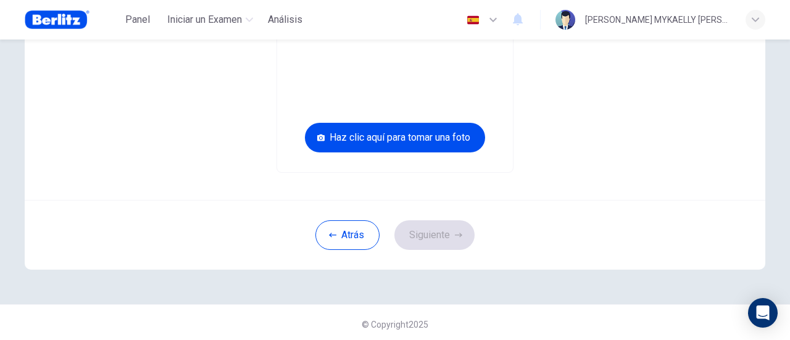
scroll to position [193, 0]
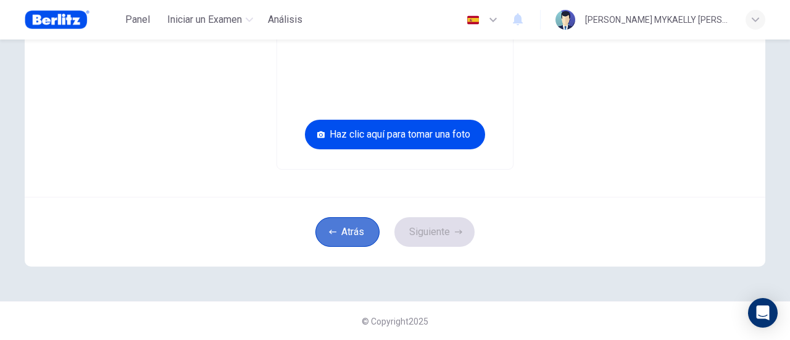
click at [356, 243] on button "Atrás" at bounding box center [347, 232] width 64 height 30
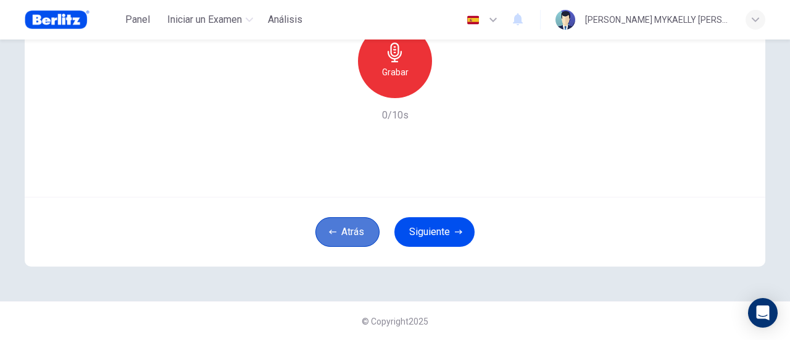
click at [356, 243] on button "Atrás" at bounding box center [347, 232] width 64 height 30
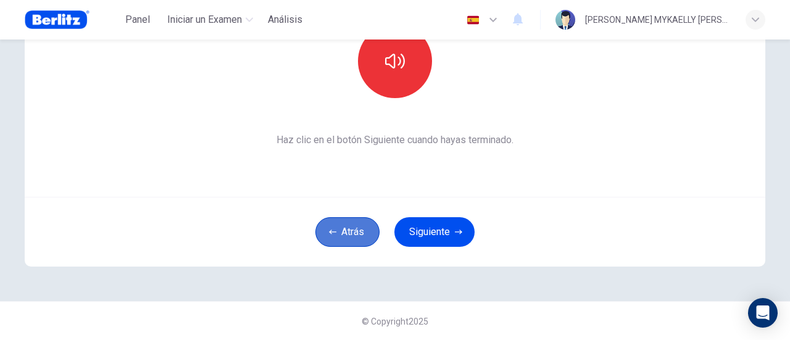
click at [356, 243] on button "Atrás" at bounding box center [347, 232] width 64 height 30
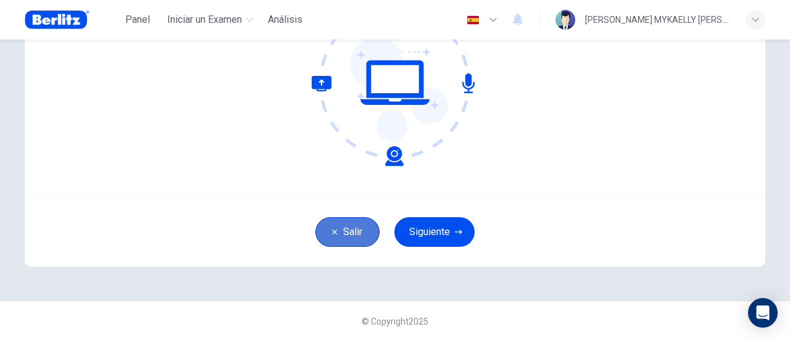
click at [356, 243] on button "Salir" at bounding box center [347, 232] width 64 height 30
